Goal: Check status: Check status

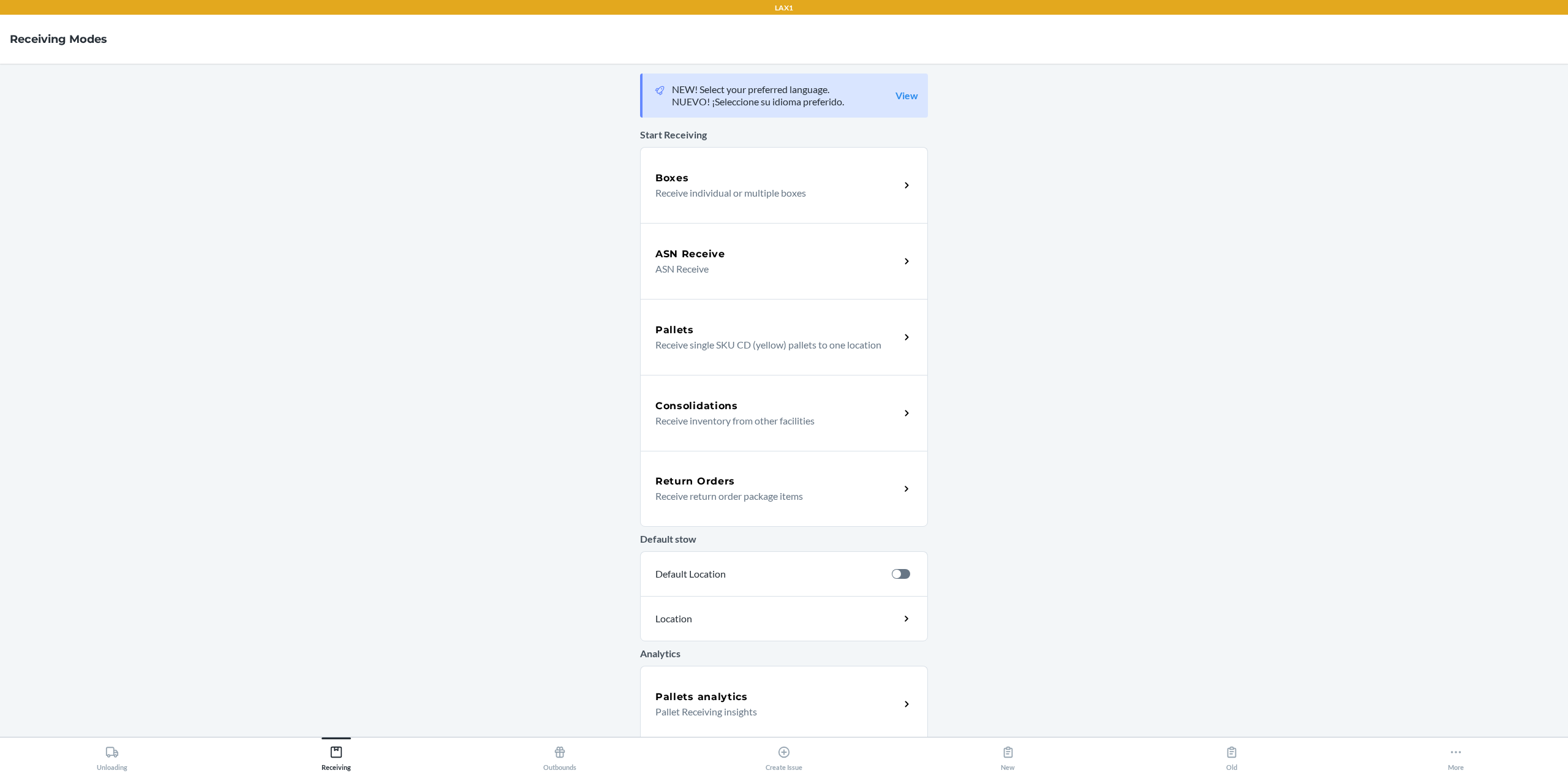
scroll to position [81, 0]
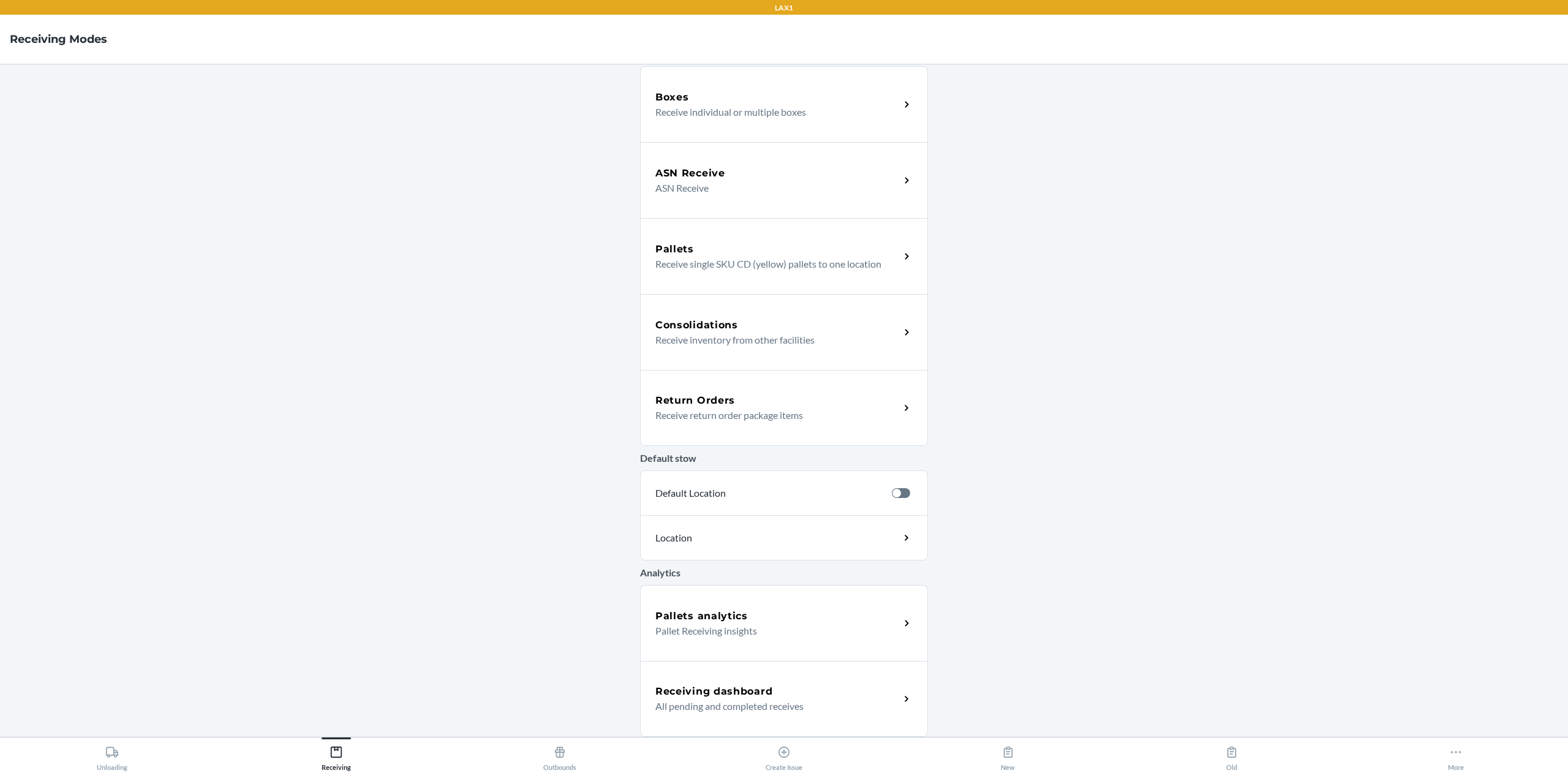
click at [722, 713] on p "All pending and completed receives" at bounding box center [773, 707] width 235 height 15
